Goal: Navigation & Orientation: Find specific page/section

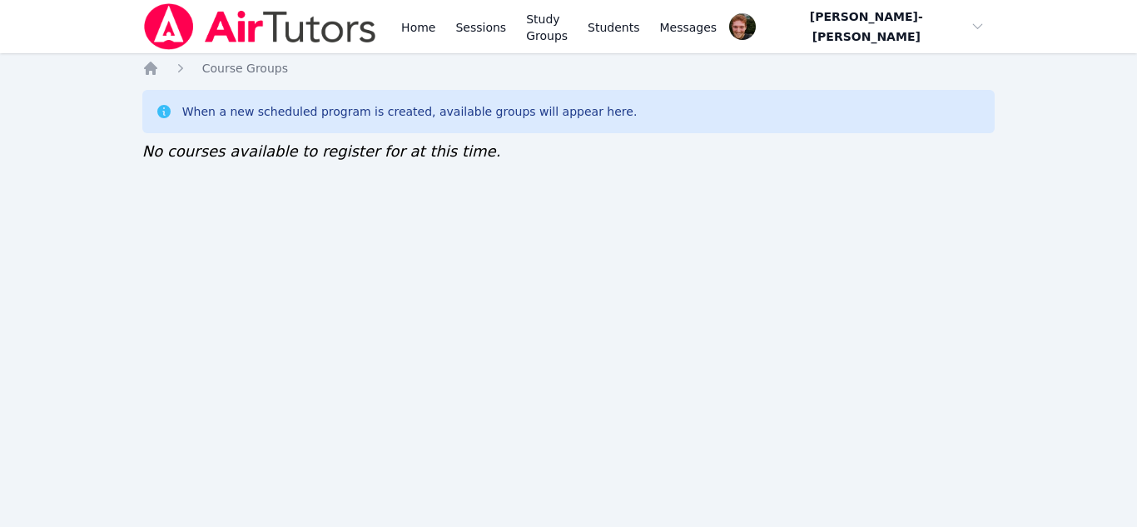
click at [479, 33] on link "Sessions" at bounding box center [480, 26] width 57 height 53
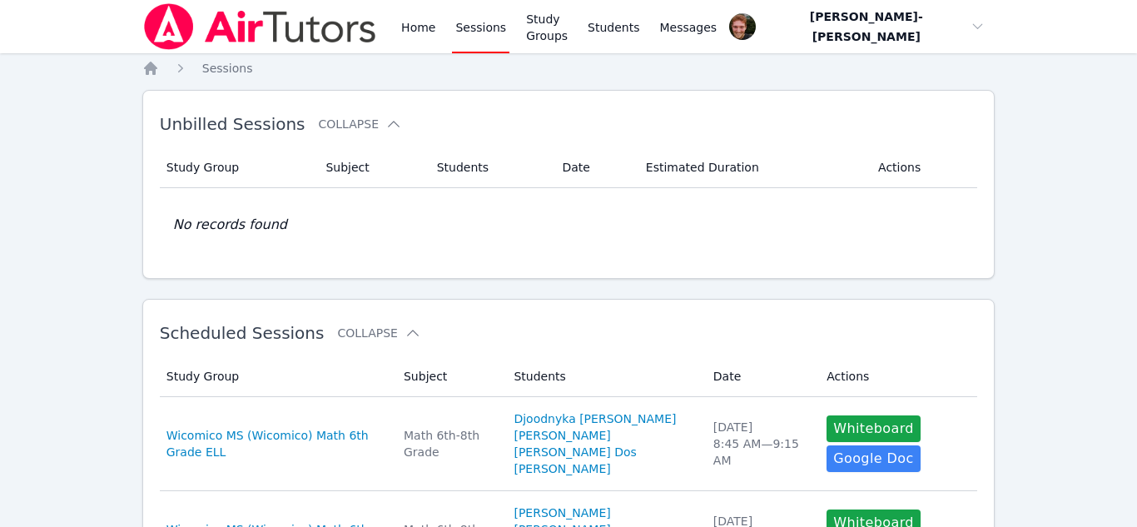
click at [484, 39] on link "Sessions" at bounding box center [480, 26] width 57 height 53
